Goal: Check status: Check status

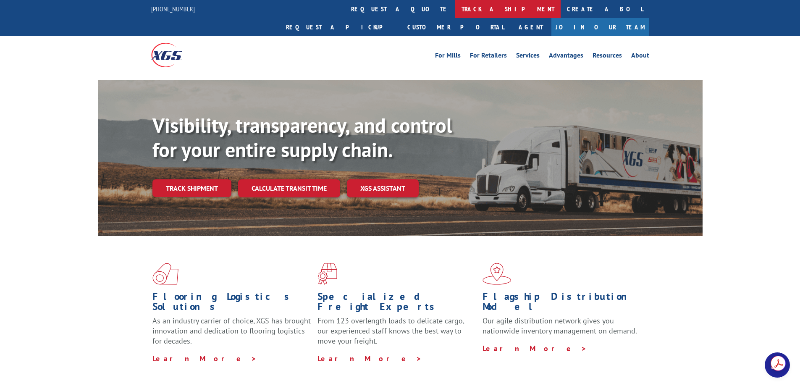
click at [455, 8] on link "track a shipment" at bounding box center [507, 9] width 105 height 18
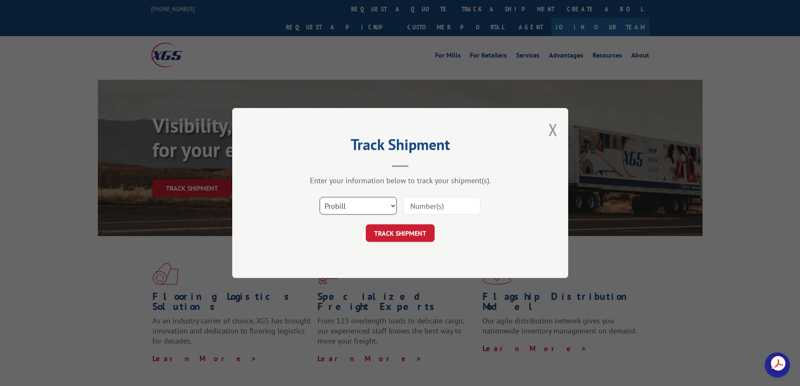
click at [350, 206] on select "Select category... Probill BOL PO" at bounding box center [357, 206] width 77 height 18
select select "bol"
click at [319, 197] on select "Select category... Probill BOL PO" at bounding box center [357, 206] width 77 height 18
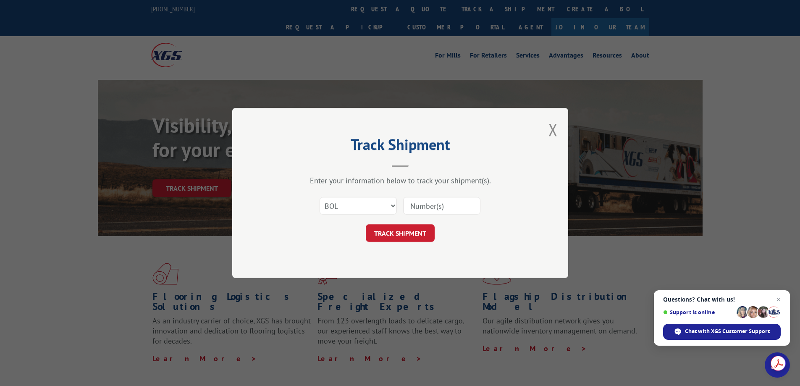
click at [439, 207] on input at bounding box center [441, 206] width 77 height 18
type input "364857"
click button "TRACK SHIPMENT" at bounding box center [400, 233] width 69 height 18
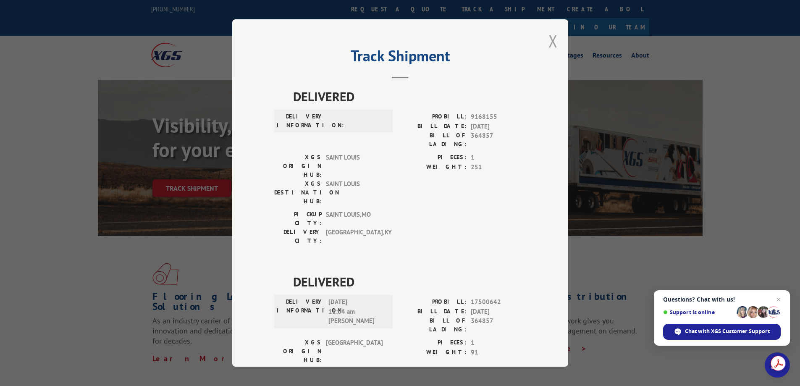
click at [548, 42] on button "Close modal" at bounding box center [552, 41] width 9 height 22
